Goal: Communication & Community: Connect with others

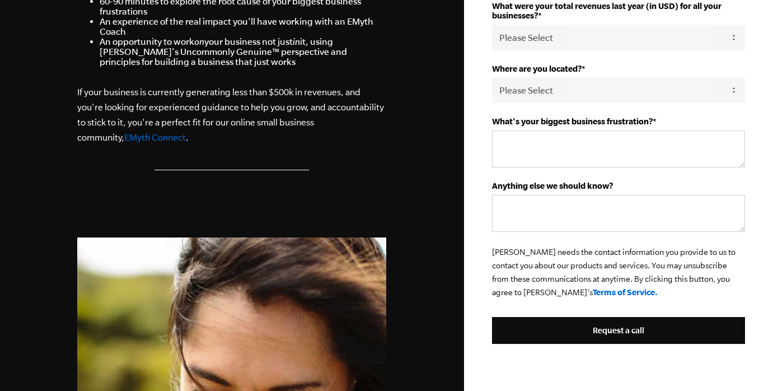
scroll to position [440, 0]
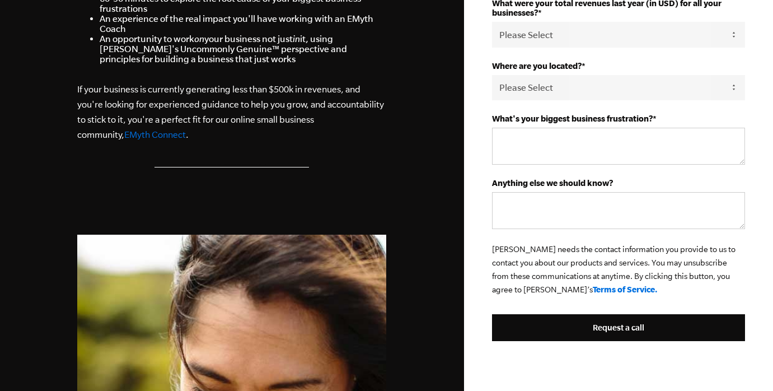
click at [124, 139] on link "EMyth Connect" at bounding box center [155, 134] width 62 height 10
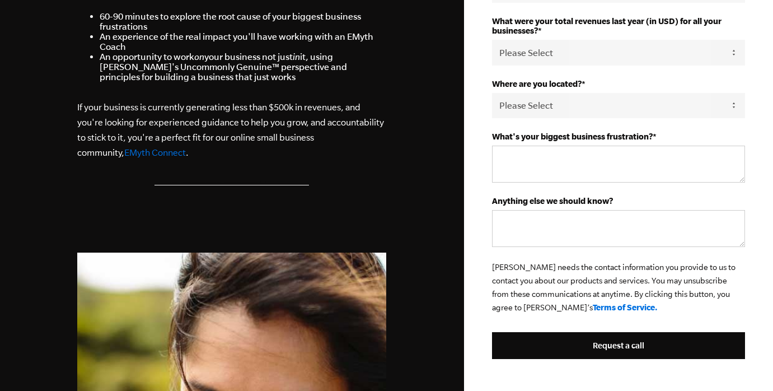
scroll to position [0, 0]
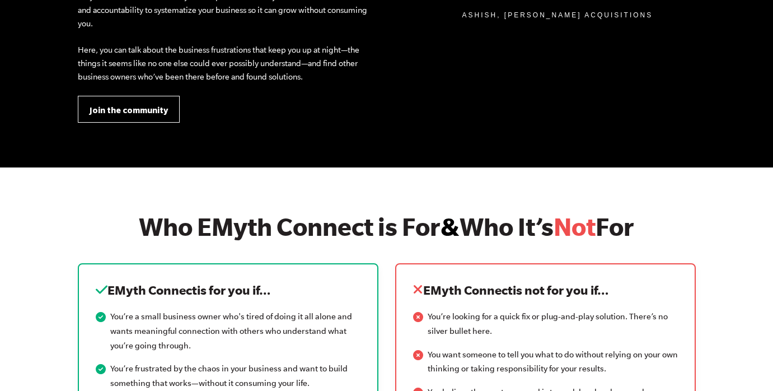
scroll to position [1186, 0]
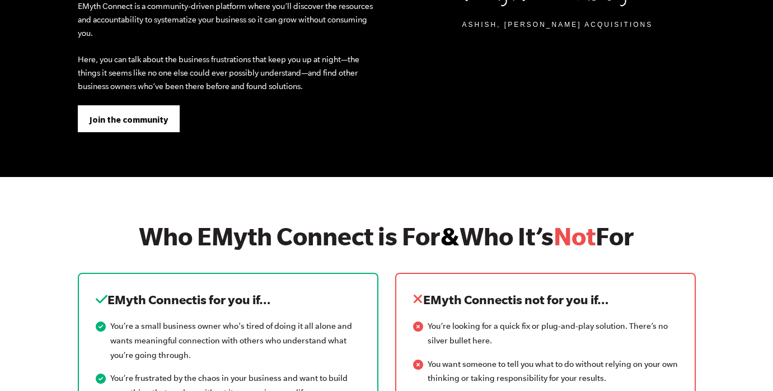
click at [114, 123] on span "Join the community" at bounding box center [129, 120] width 78 height 12
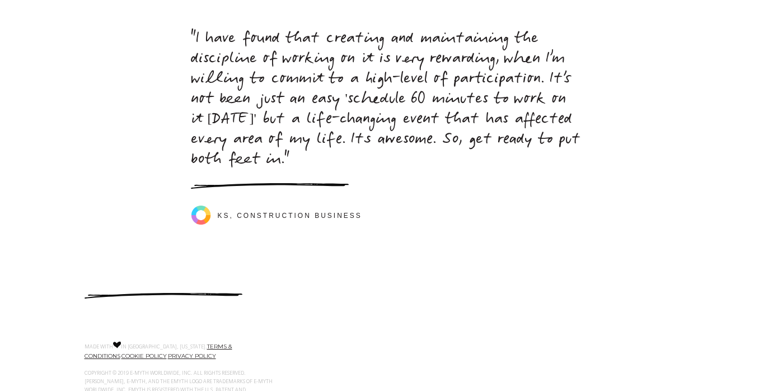
scroll to position [5099, 0]
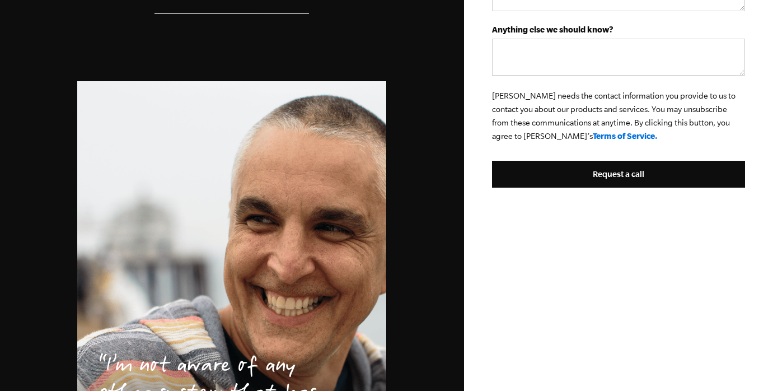
scroll to position [595, 0]
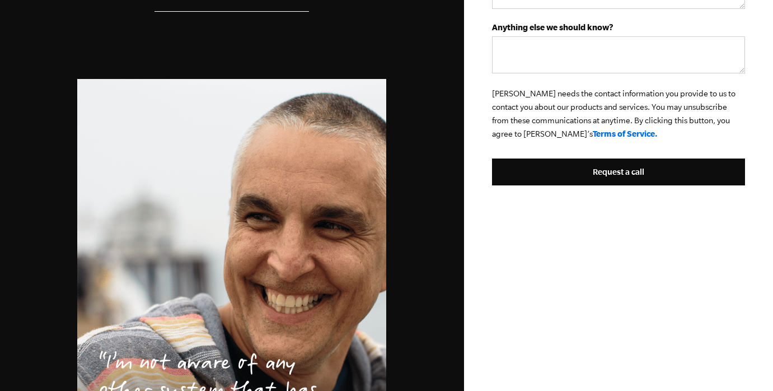
click at [498, 239] on div "First Name * Last Name * Email * Role * Please Select Owner Partner / Co-Owner …" at bounding box center [618, 35] width 309 height 1261
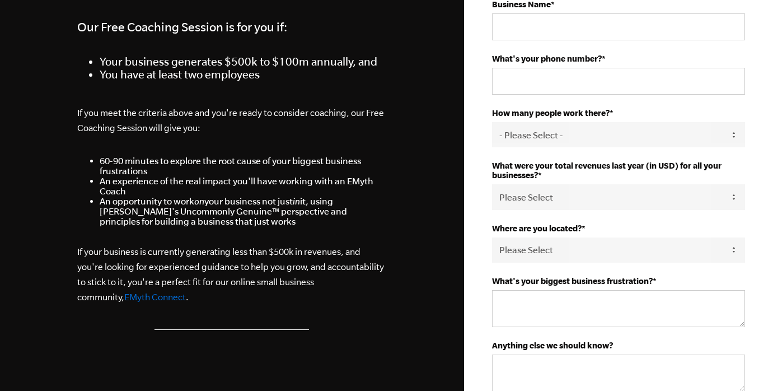
scroll to position [0, 0]
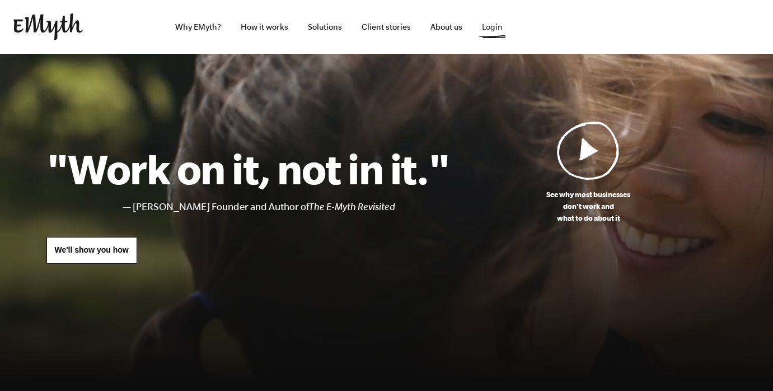
click at [491, 29] on link "Login" at bounding box center [492, 27] width 39 height 54
